Goal: Task Accomplishment & Management: Manage account settings

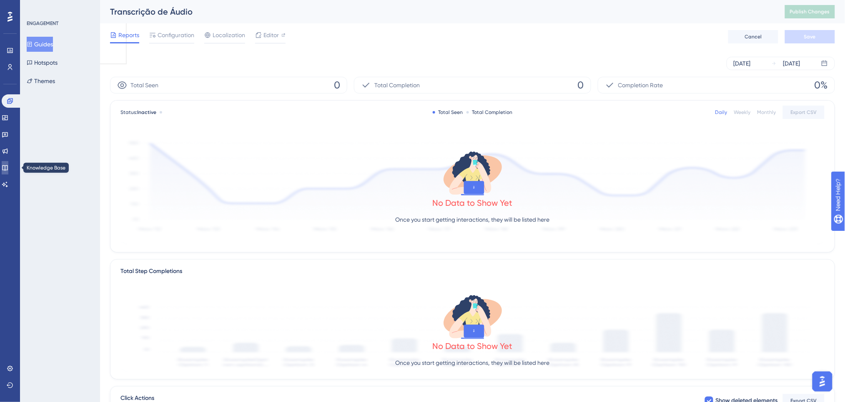
click at [7, 171] on icon at bounding box center [5, 167] width 7 height 7
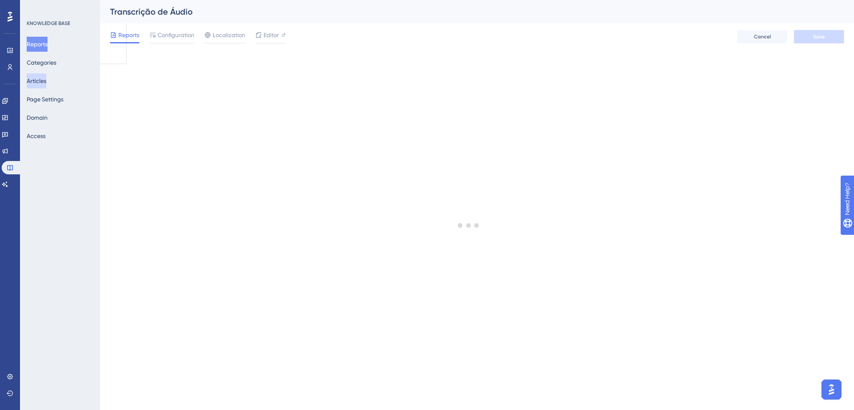
click at [40, 84] on button "Articles" at bounding box center [37, 80] width 20 height 15
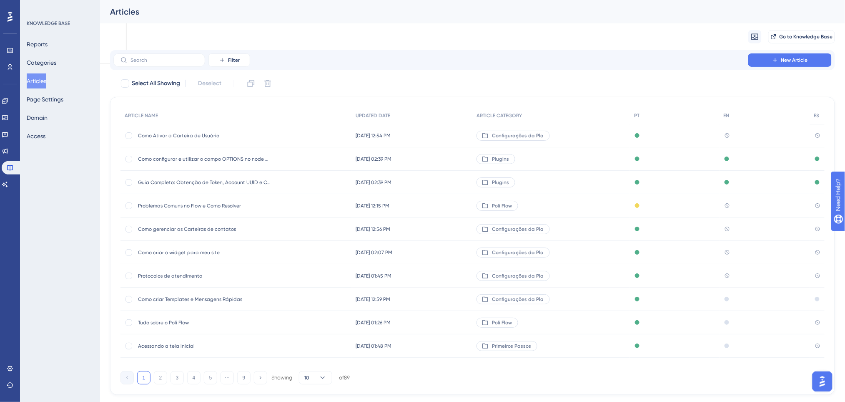
click at [190, 301] on span "Como criar Templates e Mensagens Rápidas" at bounding box center [204, 299] width 133 height 7
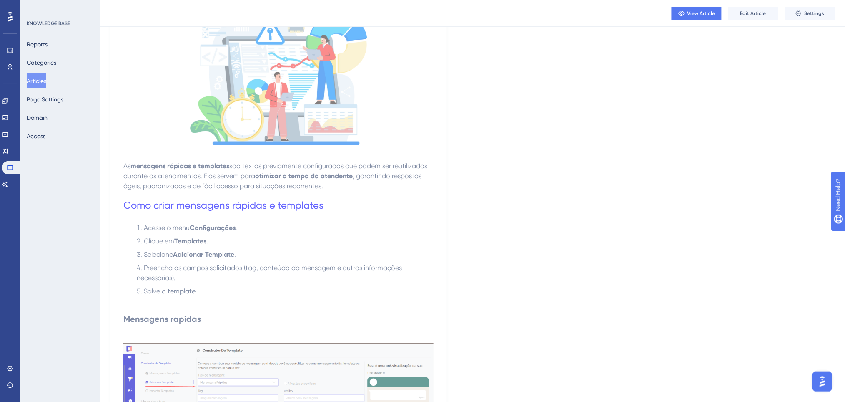
scroll to position [55, 0]
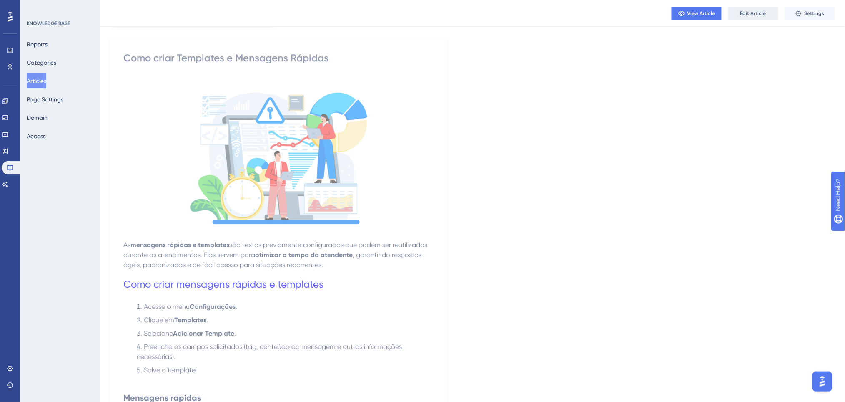
click at [765, 11] on span "Edit Article" at bounding box center [754, 13] width 26 height 7
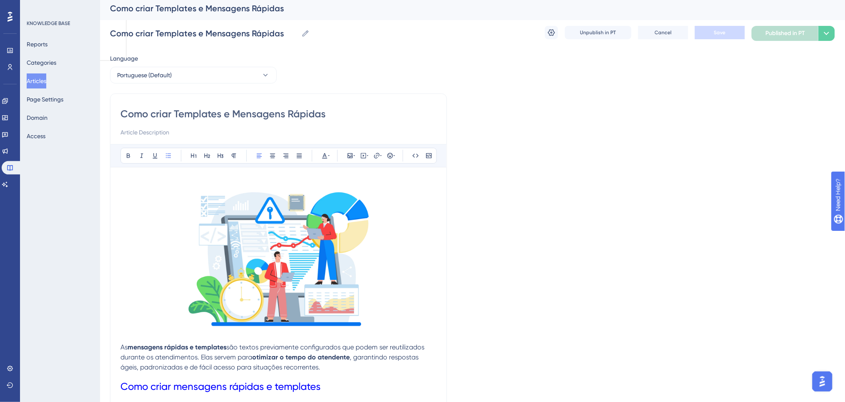
scroll to position [0, 0]
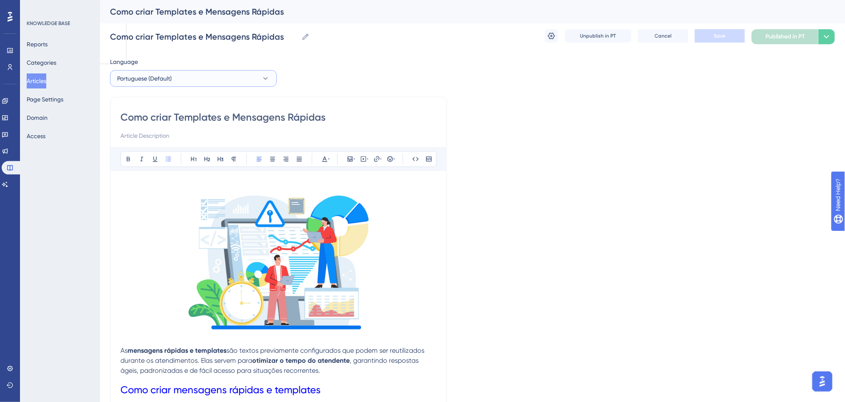
click at [164, 80] on span "Portuguese (Default)" at bounding box center [144, 78] width 55 height 10
click at [157, 119] on button "English English Draft" at bounding box center [194, 120] width 156 height 17
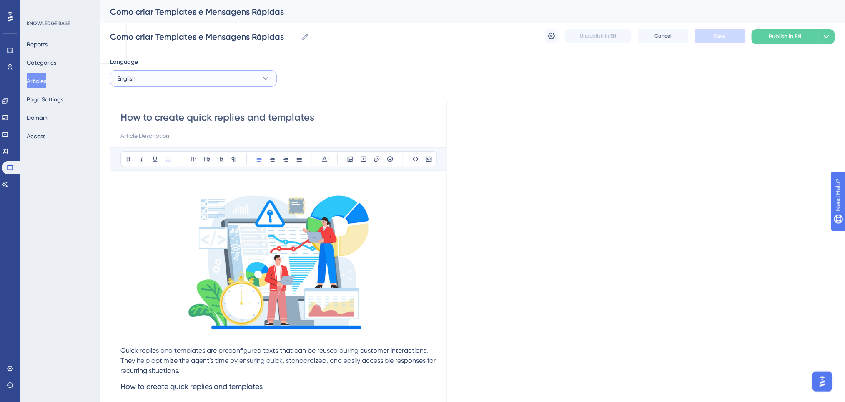
click at [172, 77] on button "English" at bounding box center [193, 78] width 167 height 17
click at [171, 101] on span "Portuguese (Default)" at bounding box center [149, 104] width 55 height 10
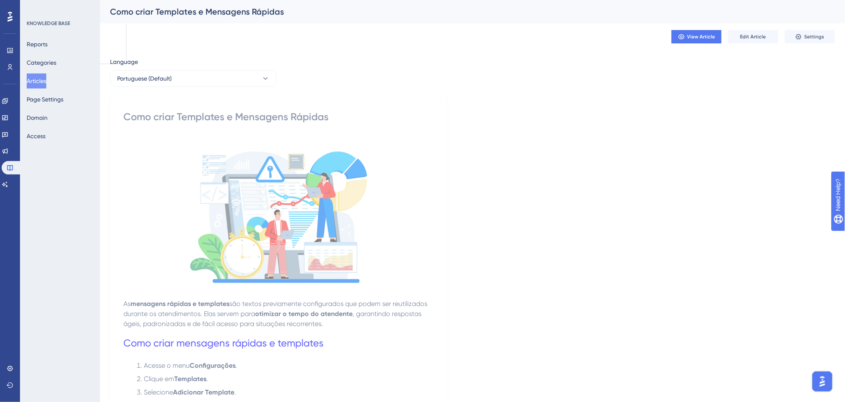
click at [39, 83] on button "Articles" at bounding box center [37, 80] width 20 height 15
